Goal: Find specific page/section: Find specific page/section

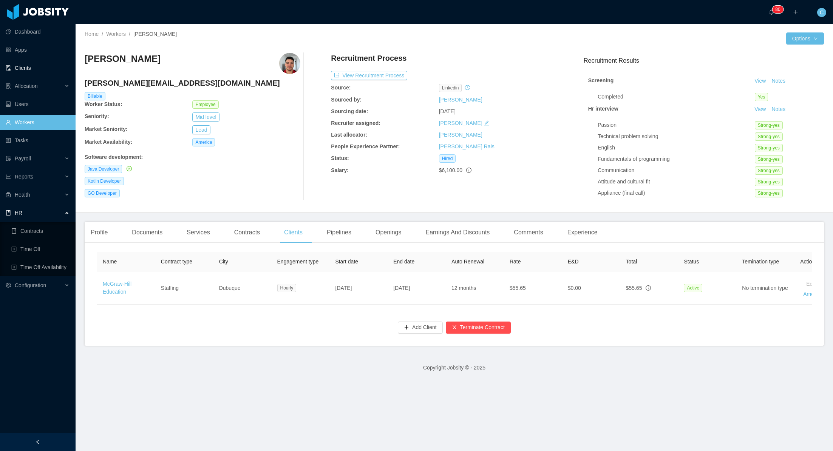
click at [22, 65] on link "Clients" at bounding box center [38, 67] width 64 height 15
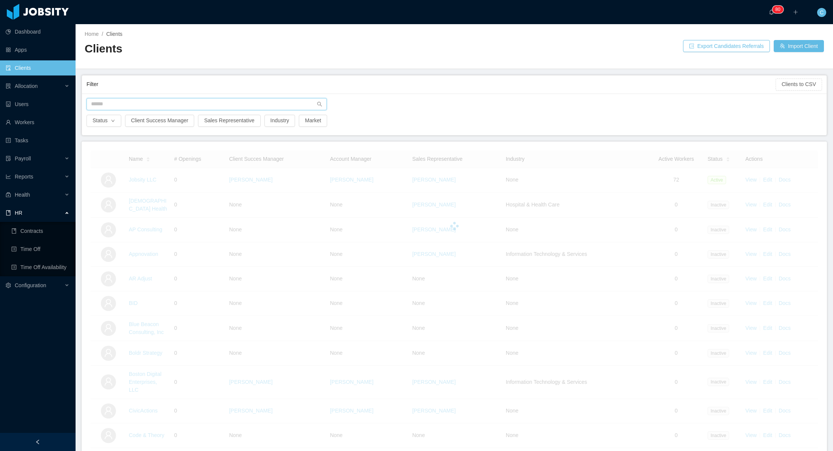
click at [130, 102] on input "text" at bounding box center [207, 104] width 240 height 12
type input "********"
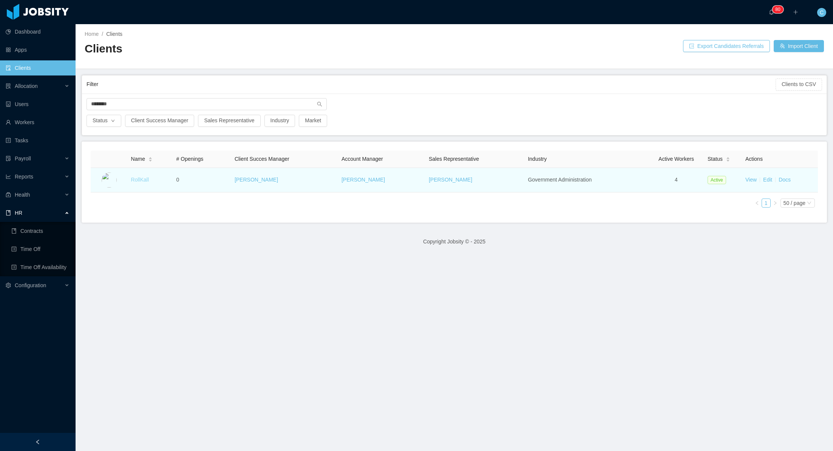
click at [141, 179] on link "RollKall" at bounding box center [140, 180] width 18 height 6
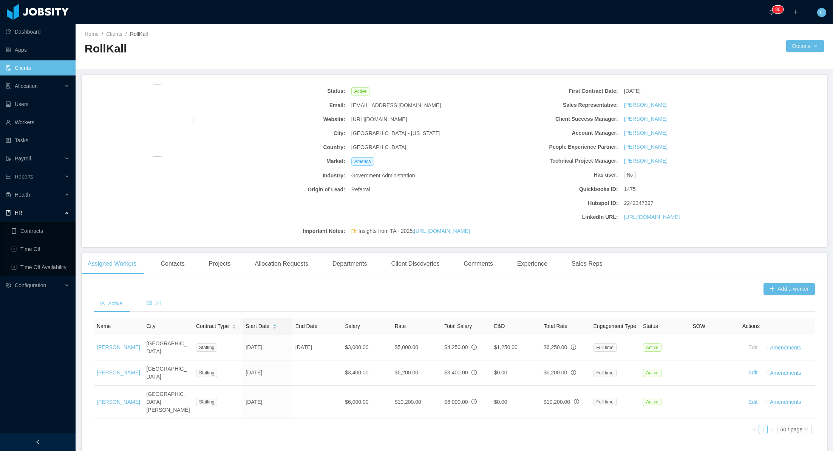
click at [159, 303] on span "All" at bounding box center [154, 304] width 14 height 6
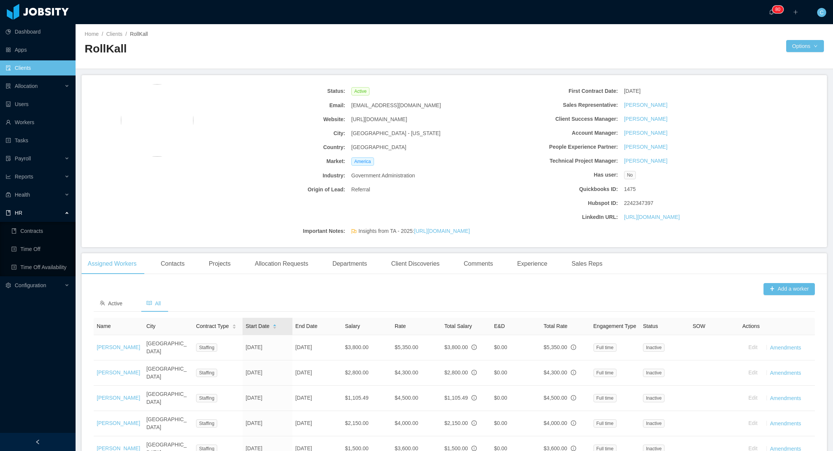
scroll to position [314, 0]
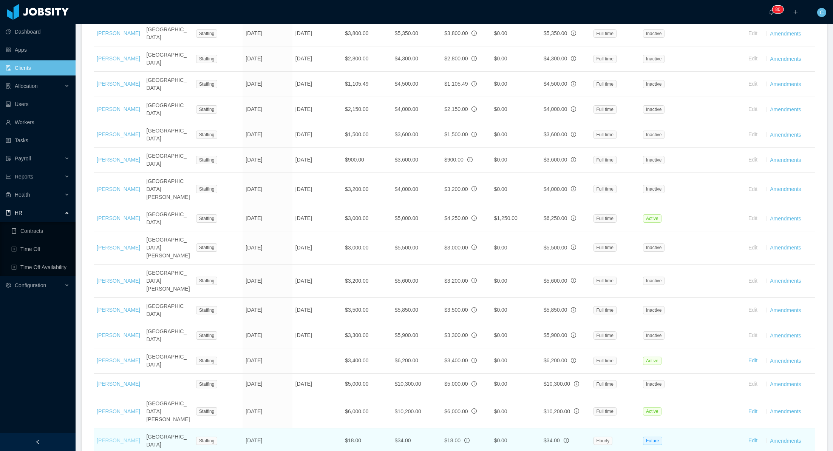
click at [108, 438] on link "[PERSON_NAME]" at bounding box center [118, 441] width 43 height 6
